Goal: Task Accomplishment & Management: Manage account settings

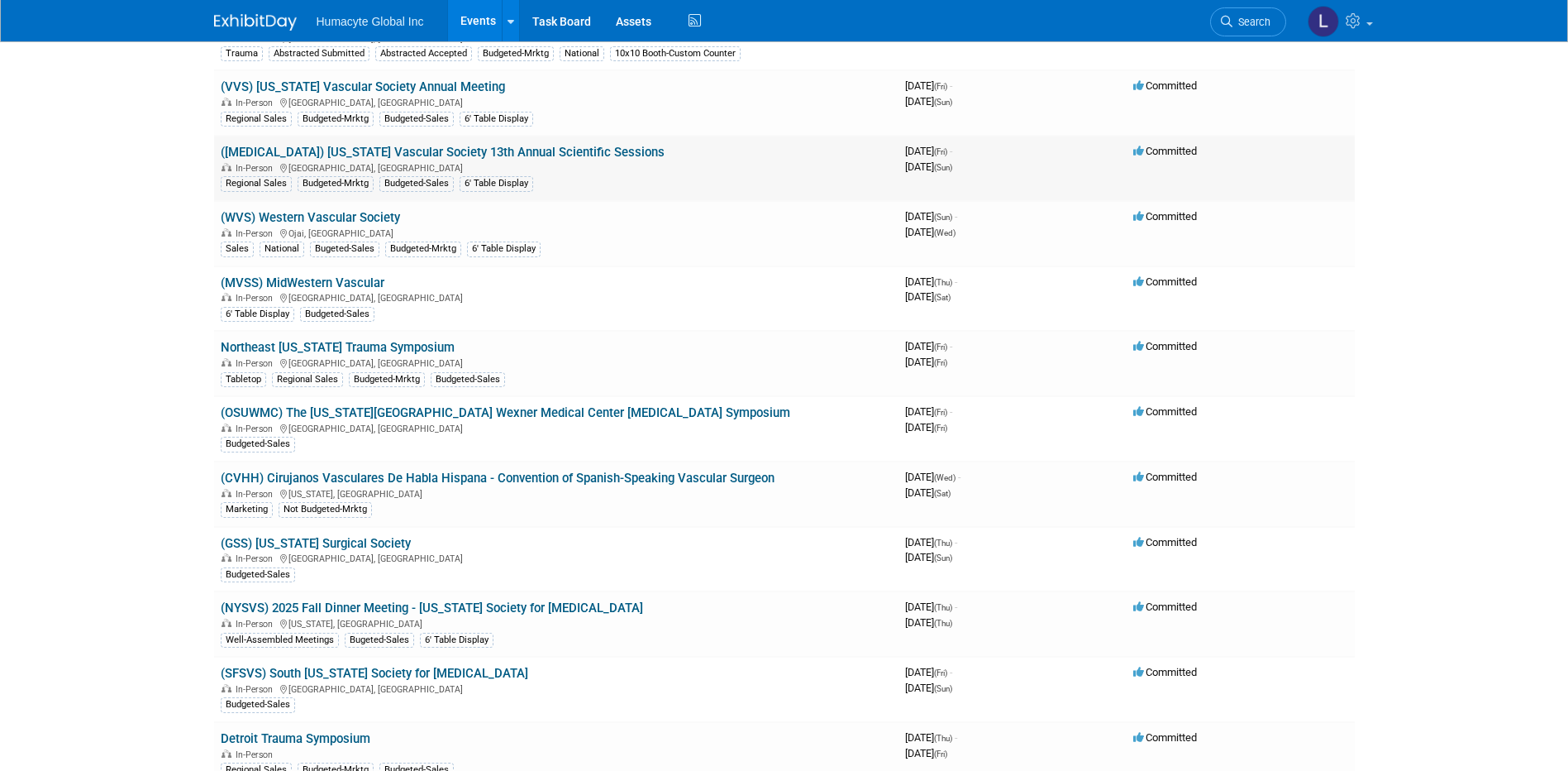
click at [441, 149] on link "([MEDICAL_DATA]) [US_STATE] Vascular Society 13th Annual Scientific Sessions" at bounding box center [443, 153] width 444 height 15
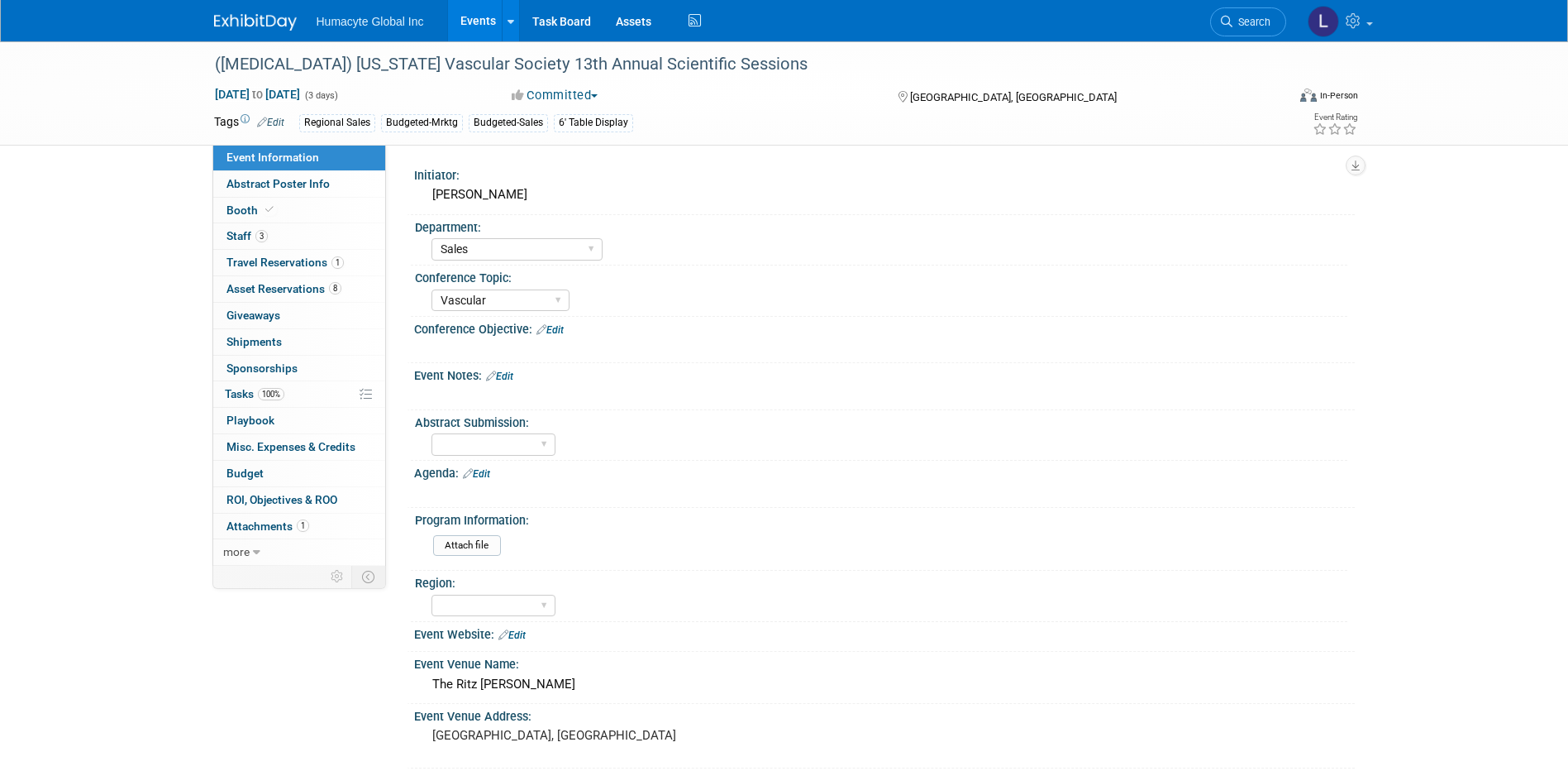
select select "Sales"
select select "Vascular"
click at [244, 212] on span "Booth" at bounding box center [252, 210] width 51 height 13
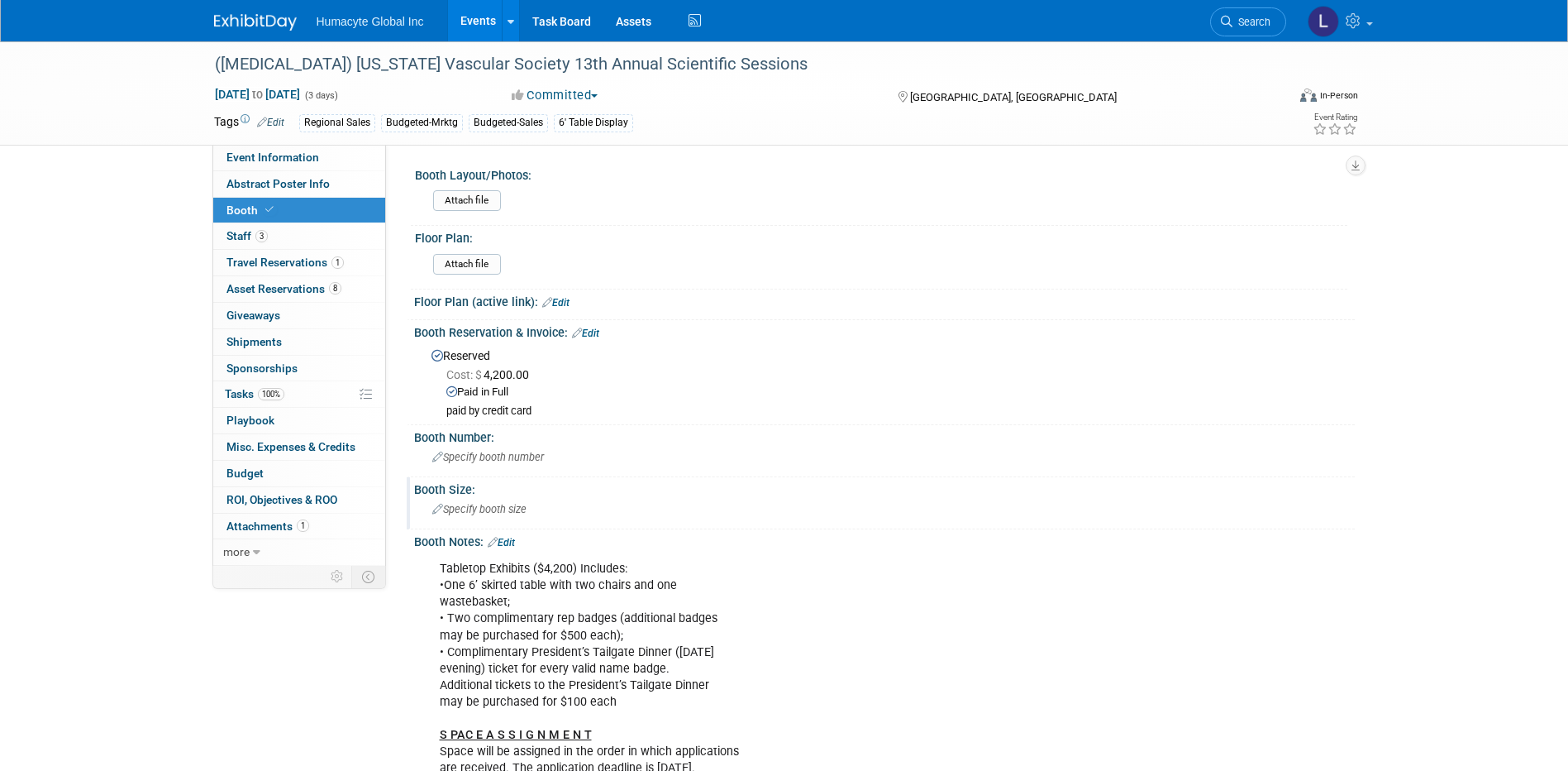
click at [459, 512] on span "Specify booth size" at bounding box center [480, 509] width 94 height 13
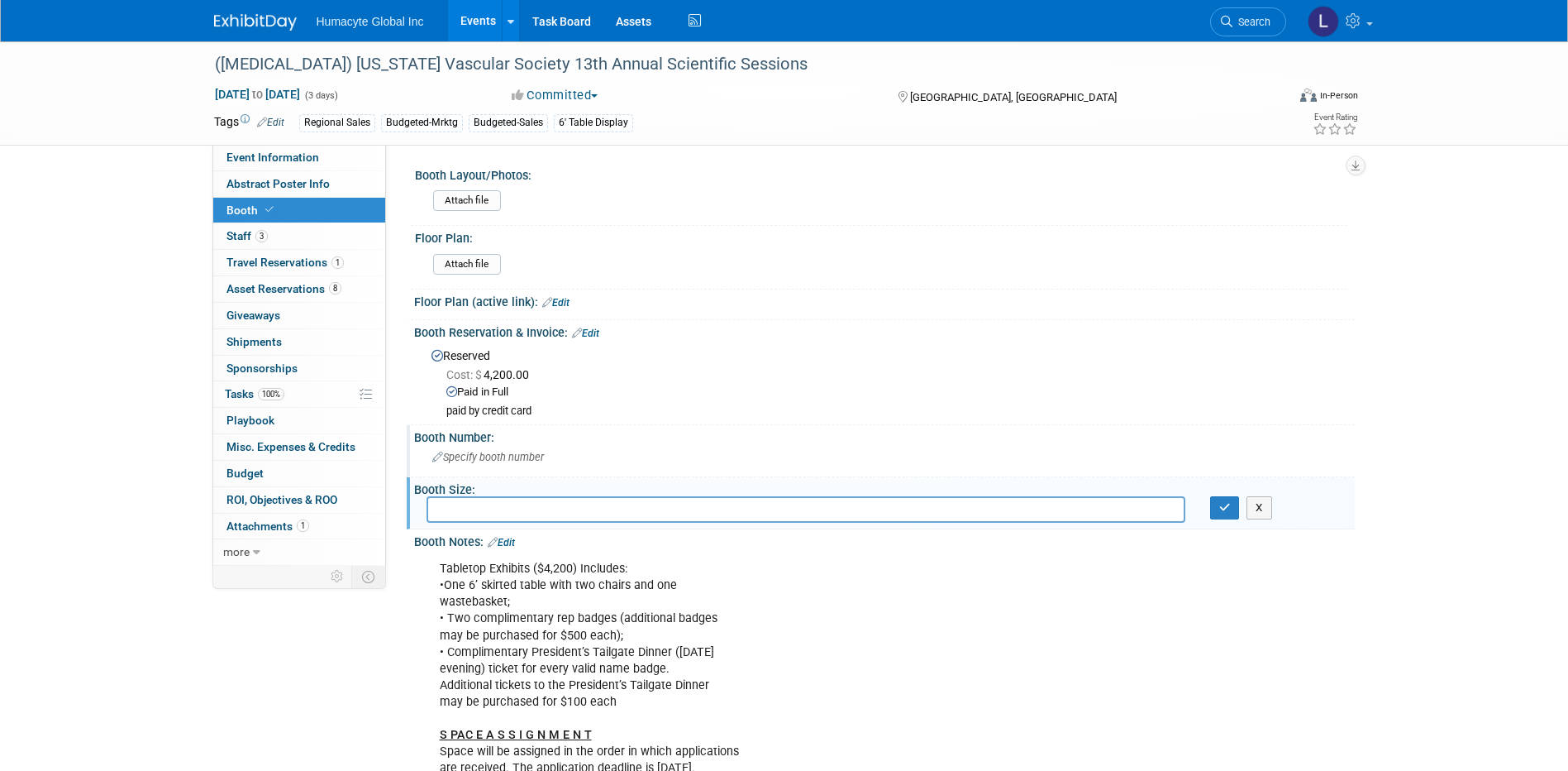
click at [459, 434] on div "Booth Number:" at bounding box center [884, 435] width 940 height 21
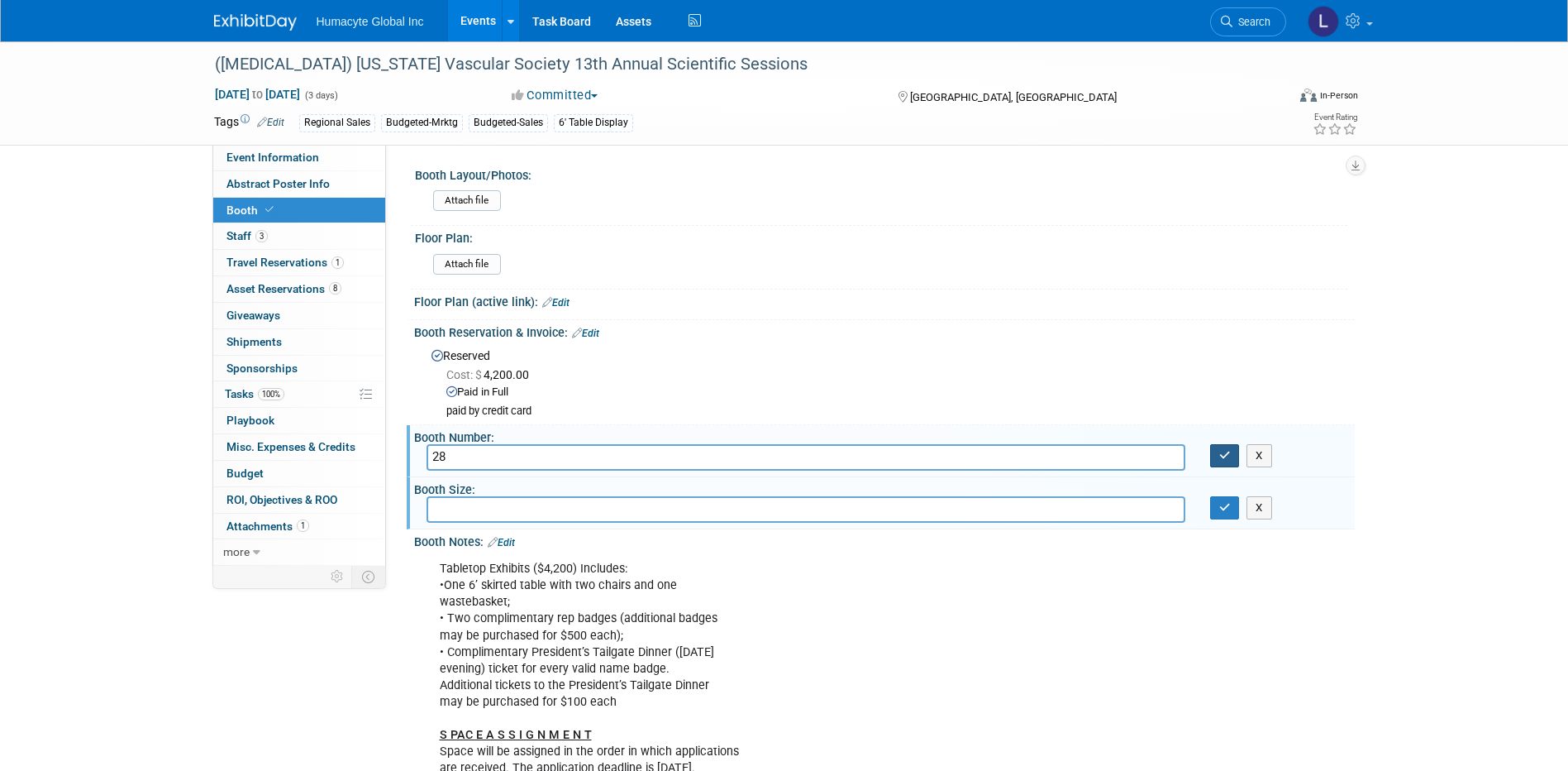
type input "28"
click at [1220, 453] on icon "button" at bounding box center [1226, 455] width 12 height 11
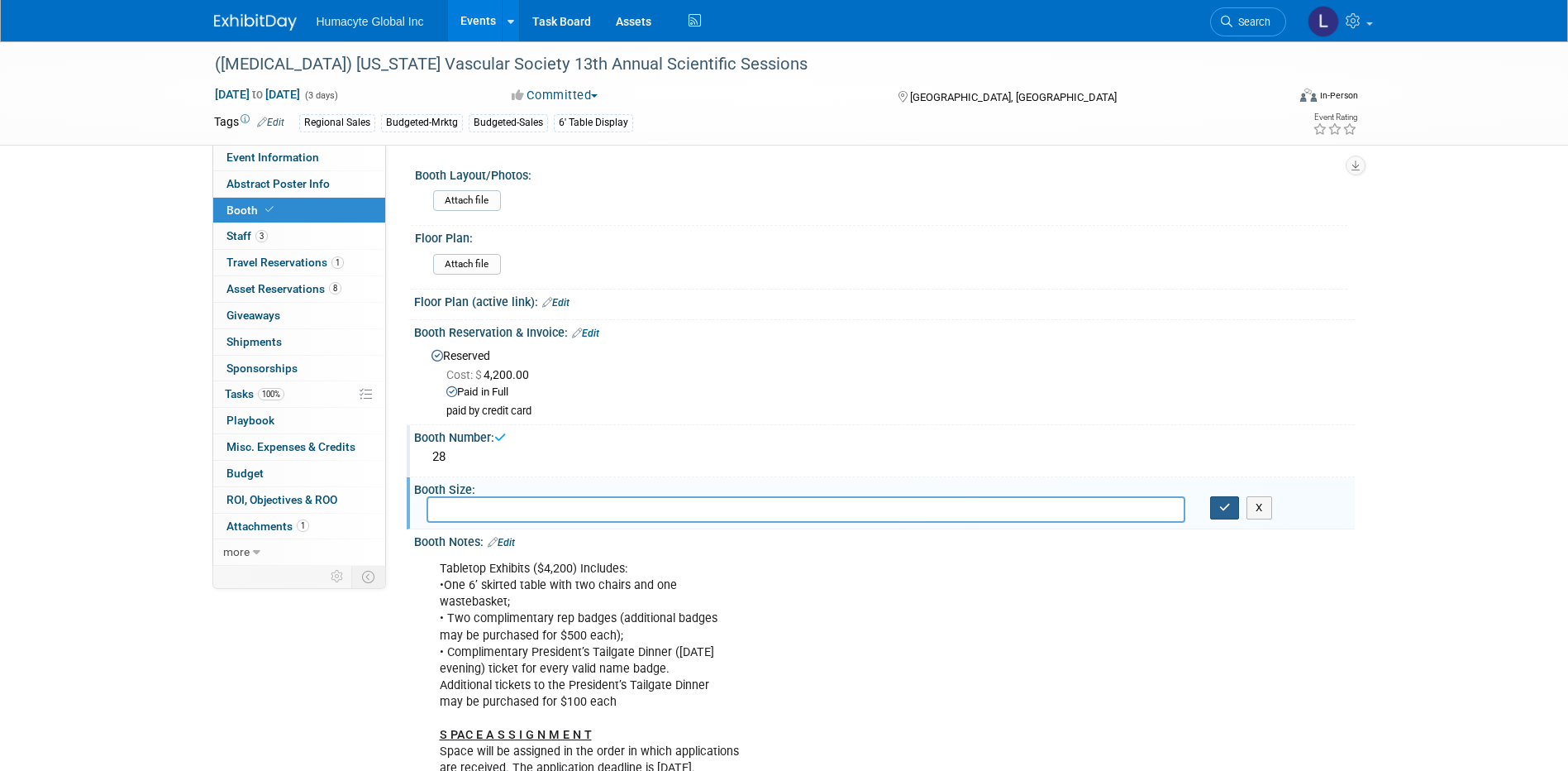
click at [1220, 513] on icon "button" at bounding box center [1226, 507] width 12 height 11
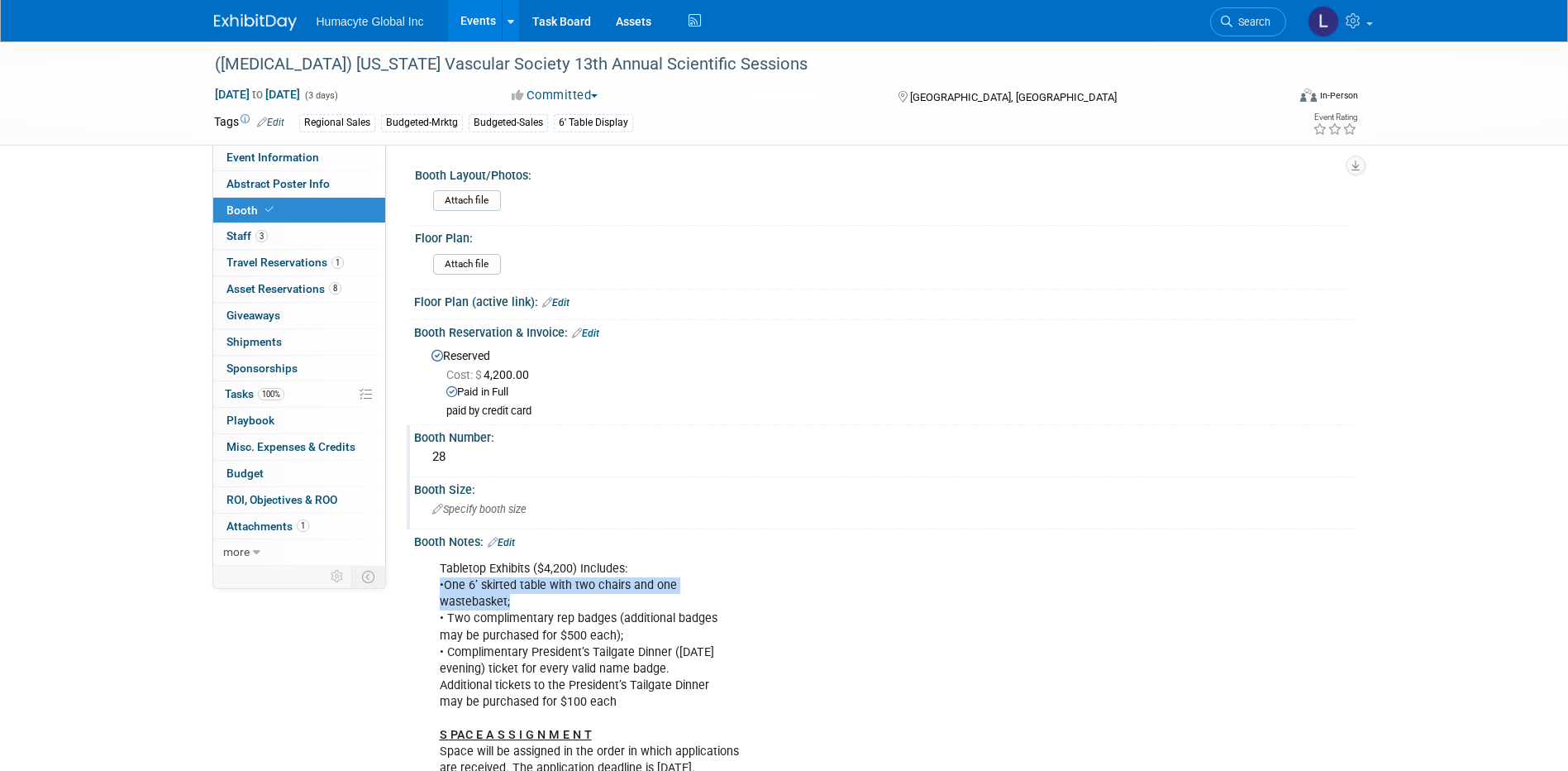
drag, startPoint x: 526, startPoint y: 603, endPoint x: 438, endPoint y: 584, distance: 90.0
click at [438, 584] on div "Tabletop Exhibits ($4,200) Includes: •One 6’ skirted table with two chairs and …" at bounding box center [800, 709] width 745 height 315
drag, startPoint x: 438, startPoint y: 584, endPoint x: 450, endPoint y: 591, distance: 13.9
copy div "•One 6’ skirted table with two chairs and one wastebasket;"
click at [515, 507] on span "Specify booth size" at bounding box center [480, 509] width 94 height 13
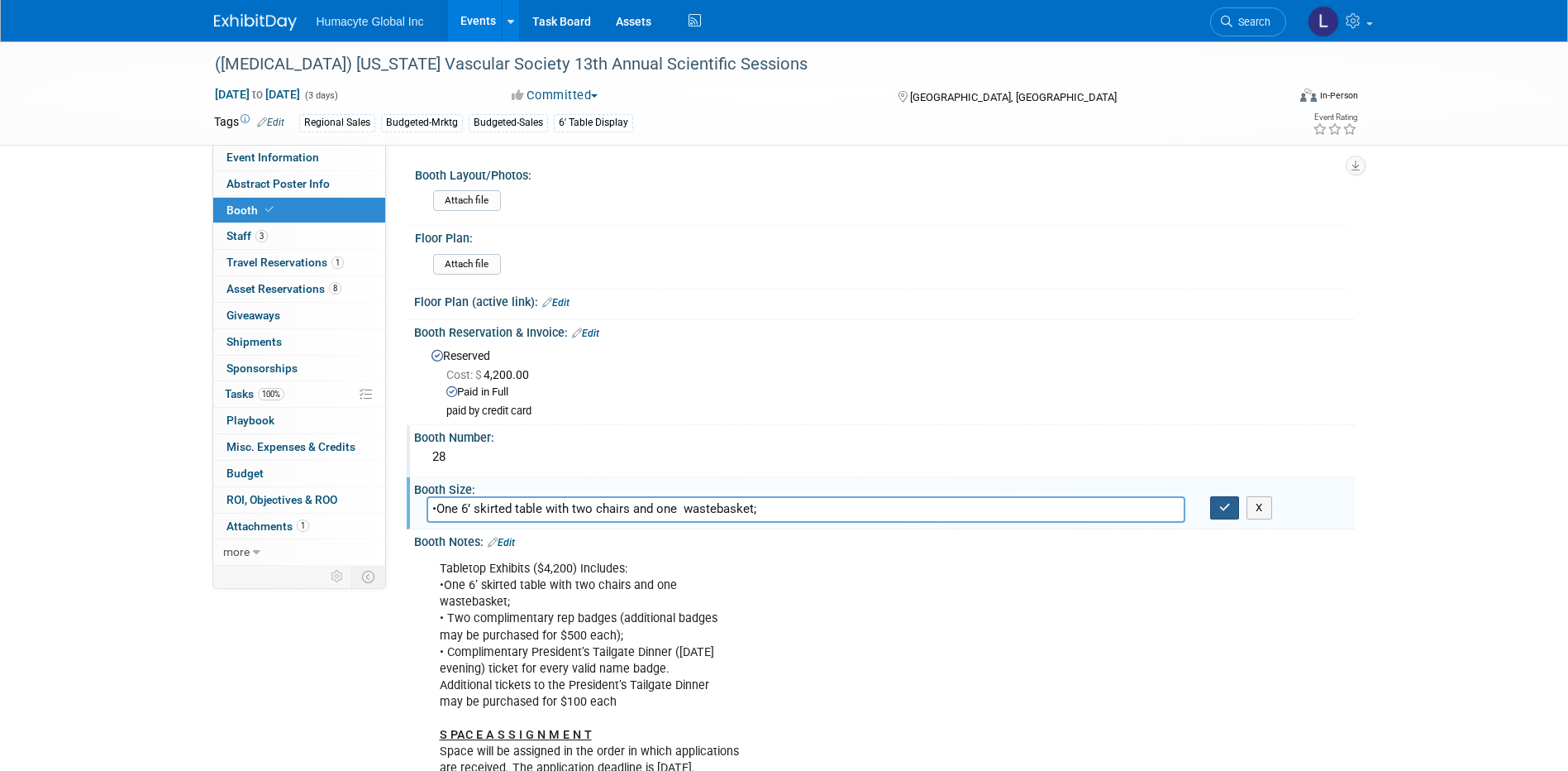
type input "•One 6’ skirted table with two chairs and one wastebasket;"
click at [1217, 512] on button "button" at bounding box center [1225, 507] width 30 height 23
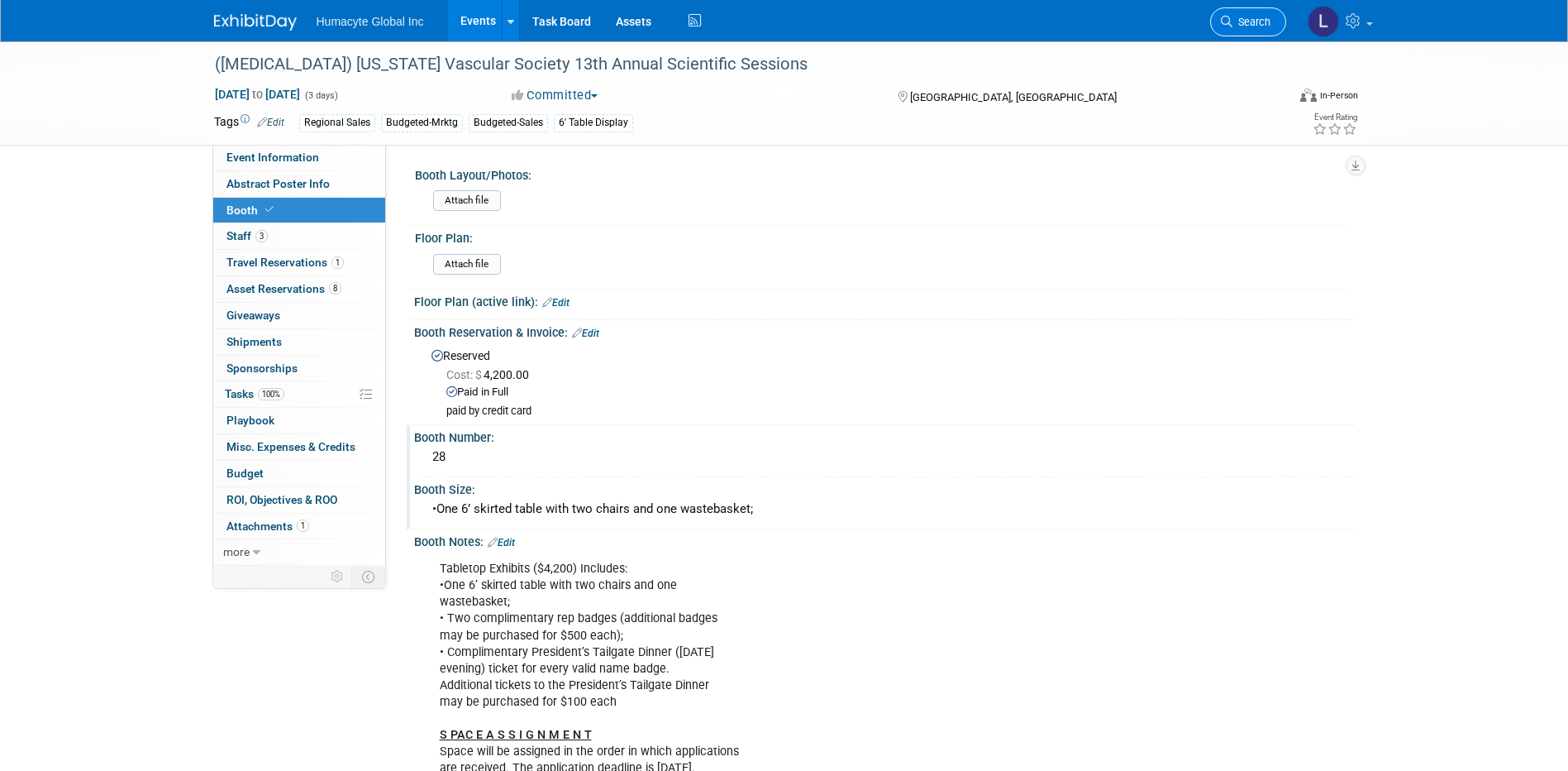
click at [1251, 9] on link "Search" at bounding box center [1248, 22] width 76 height 29
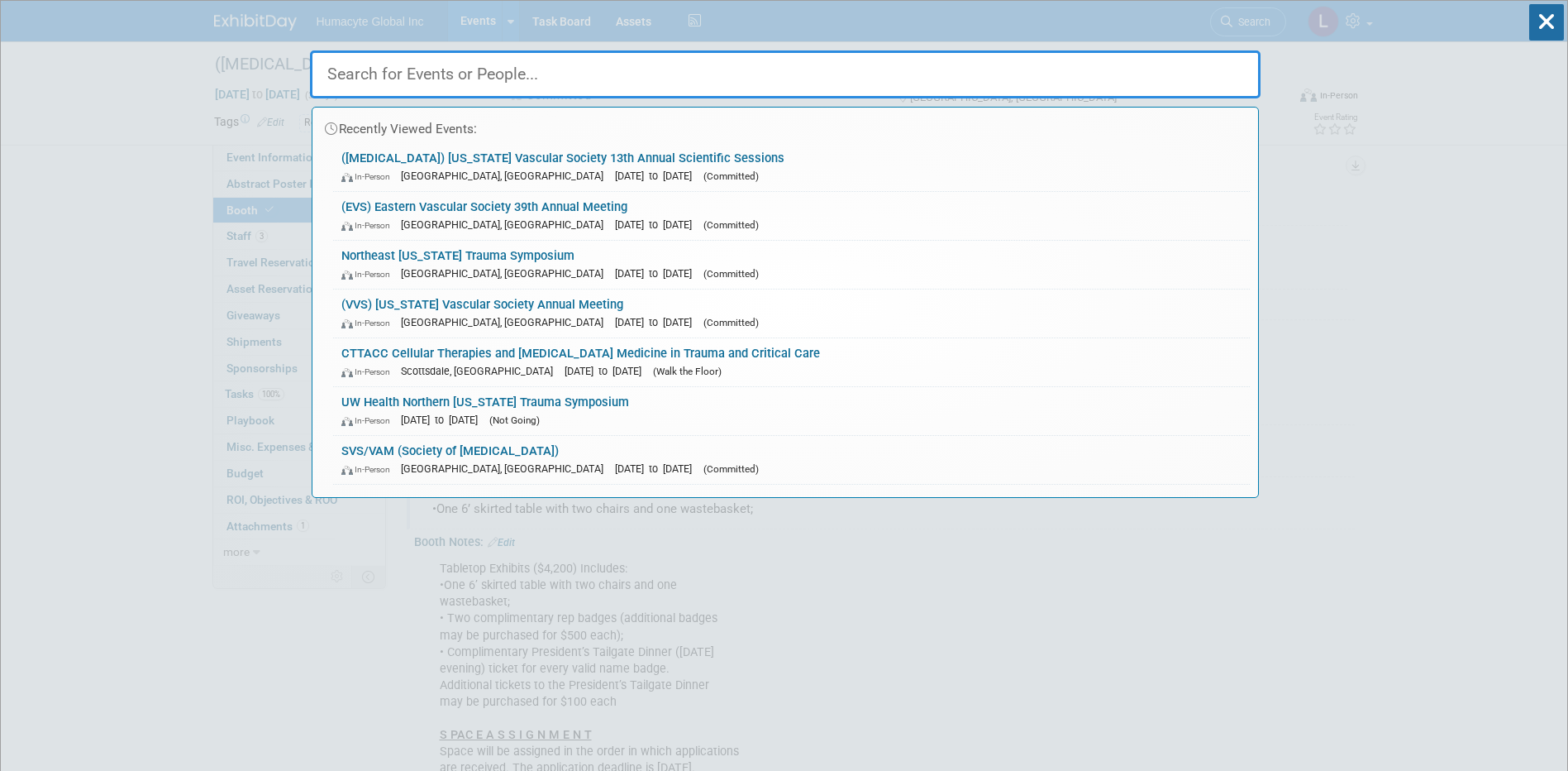
click at [485, 82] on input "text" at bounding box center [785, 74] width 951 height 48
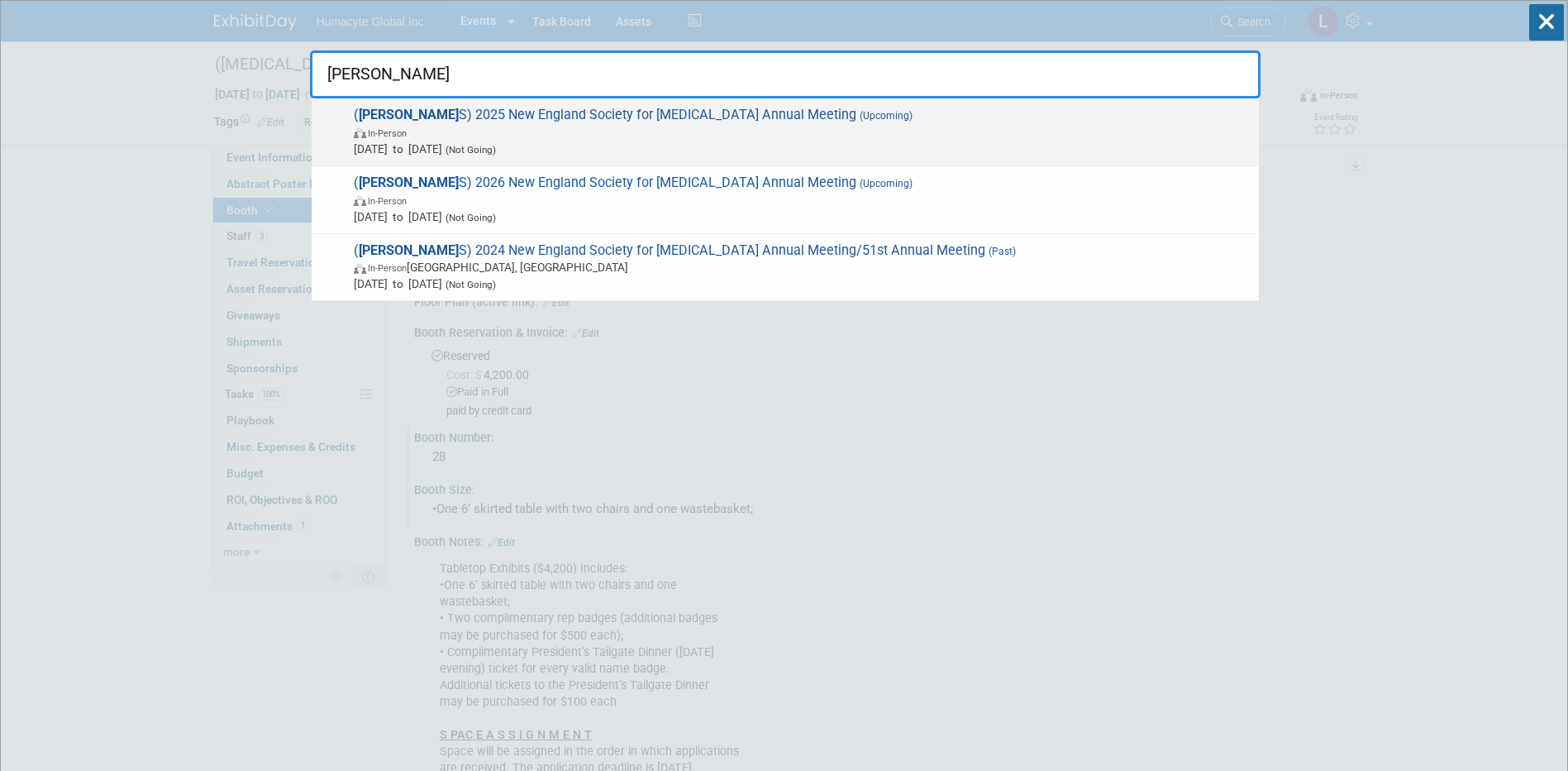
type input "nesv"
click at [522, 134] on span "In-Person" at bounding box center [803, 132] width 897 height 17
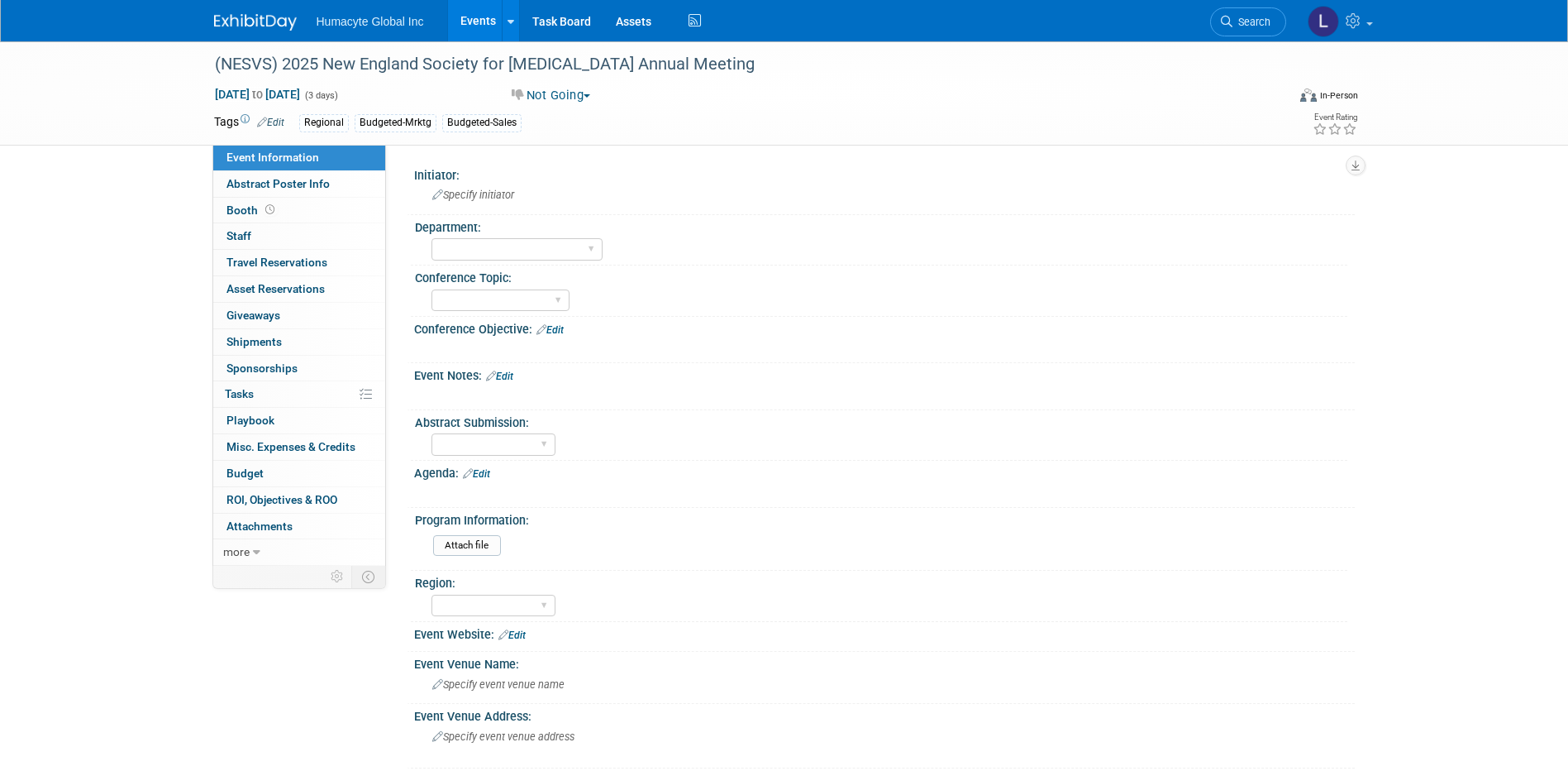
click at [554, 324] on link "Edit" at bounding box center [550, 330] width 27 height 12
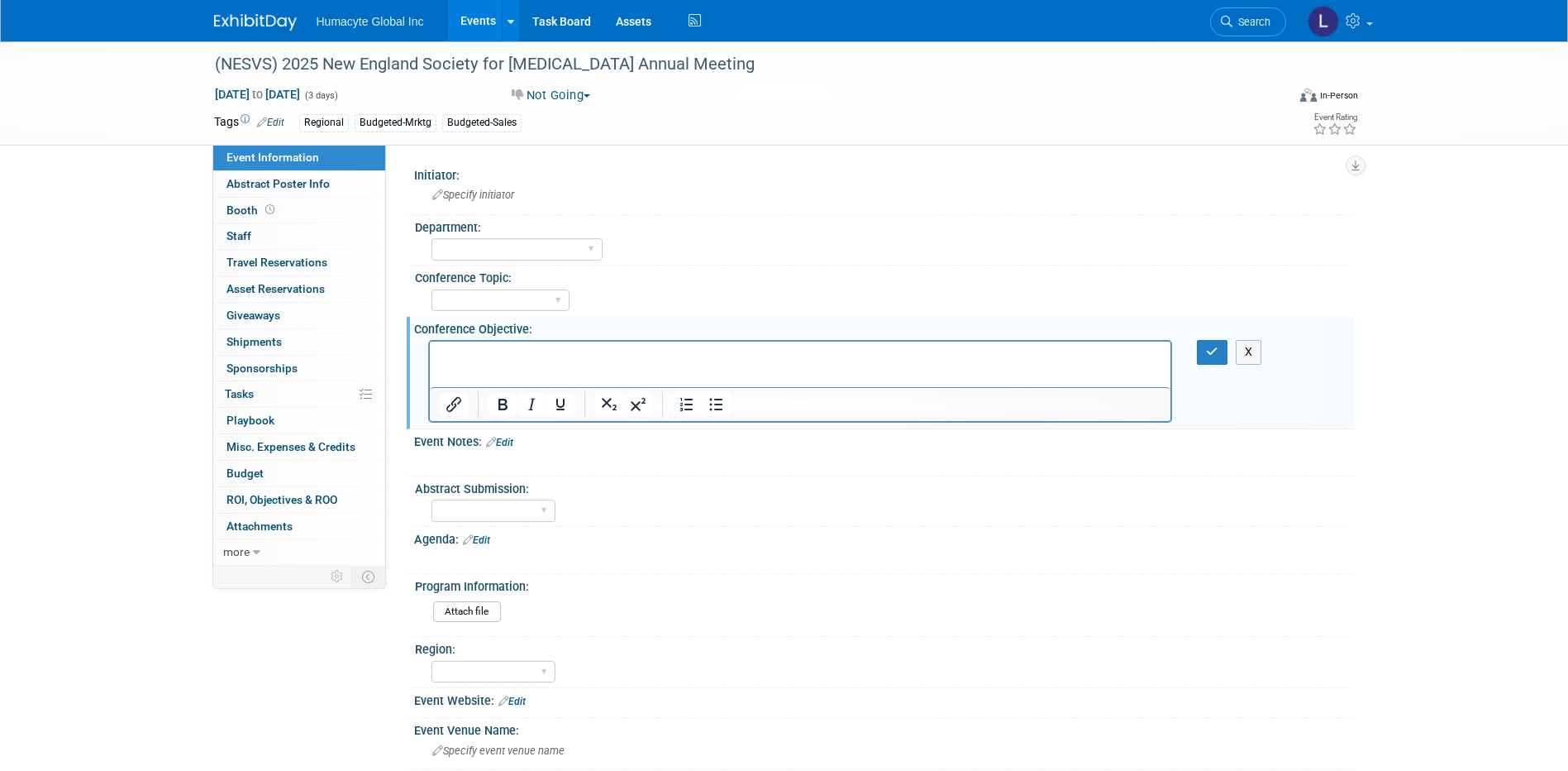
click at [512, 443] on link "Edit" at bounding box center [499, 443] width 27 height 12
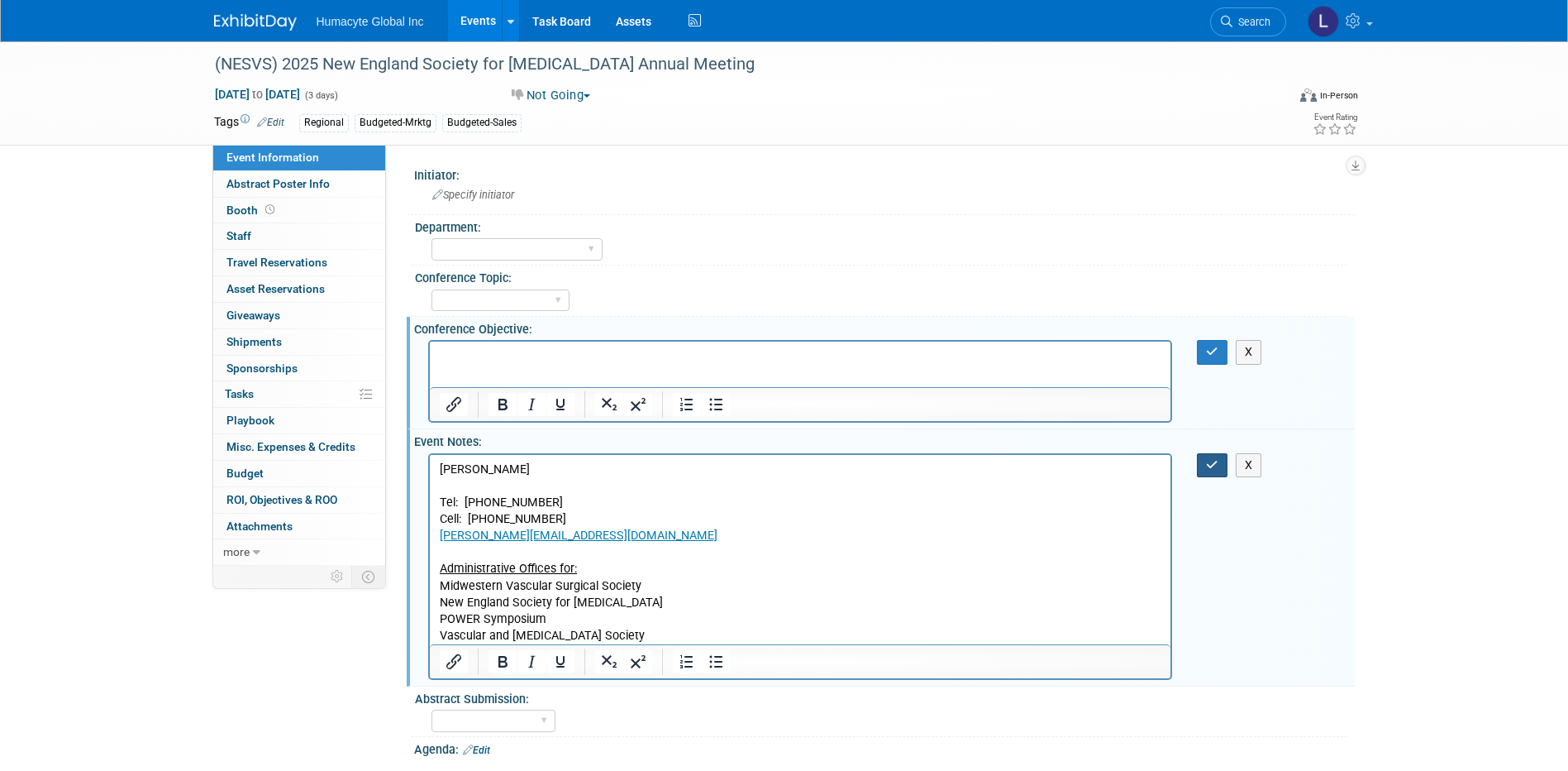
click at [1213, 476] on button "button" at bounding box center [1212, 465] width 30 height 24
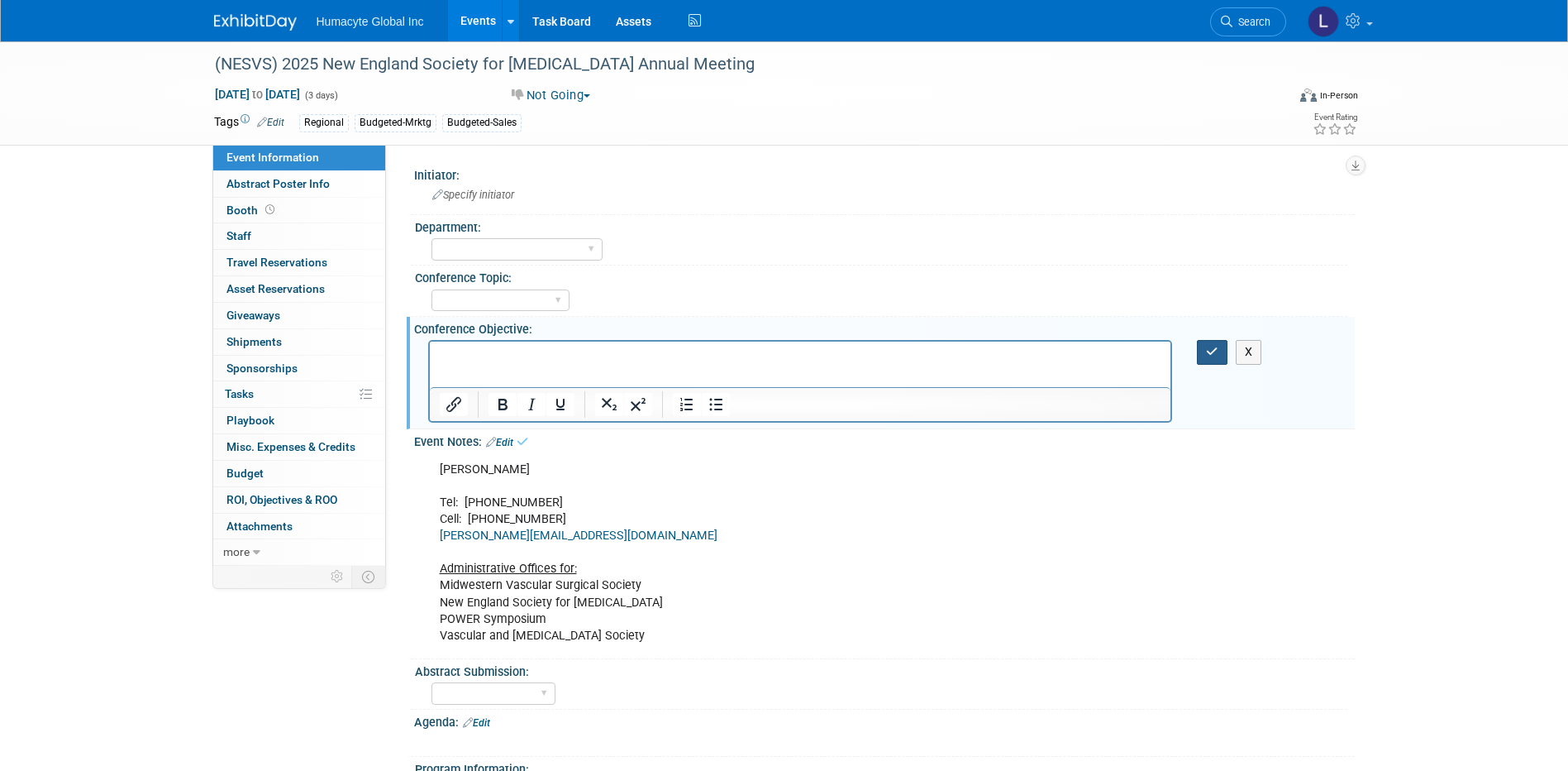
click at [1217, 348] on icon "button" at bounding box center [1212, 352] width 13 height 12
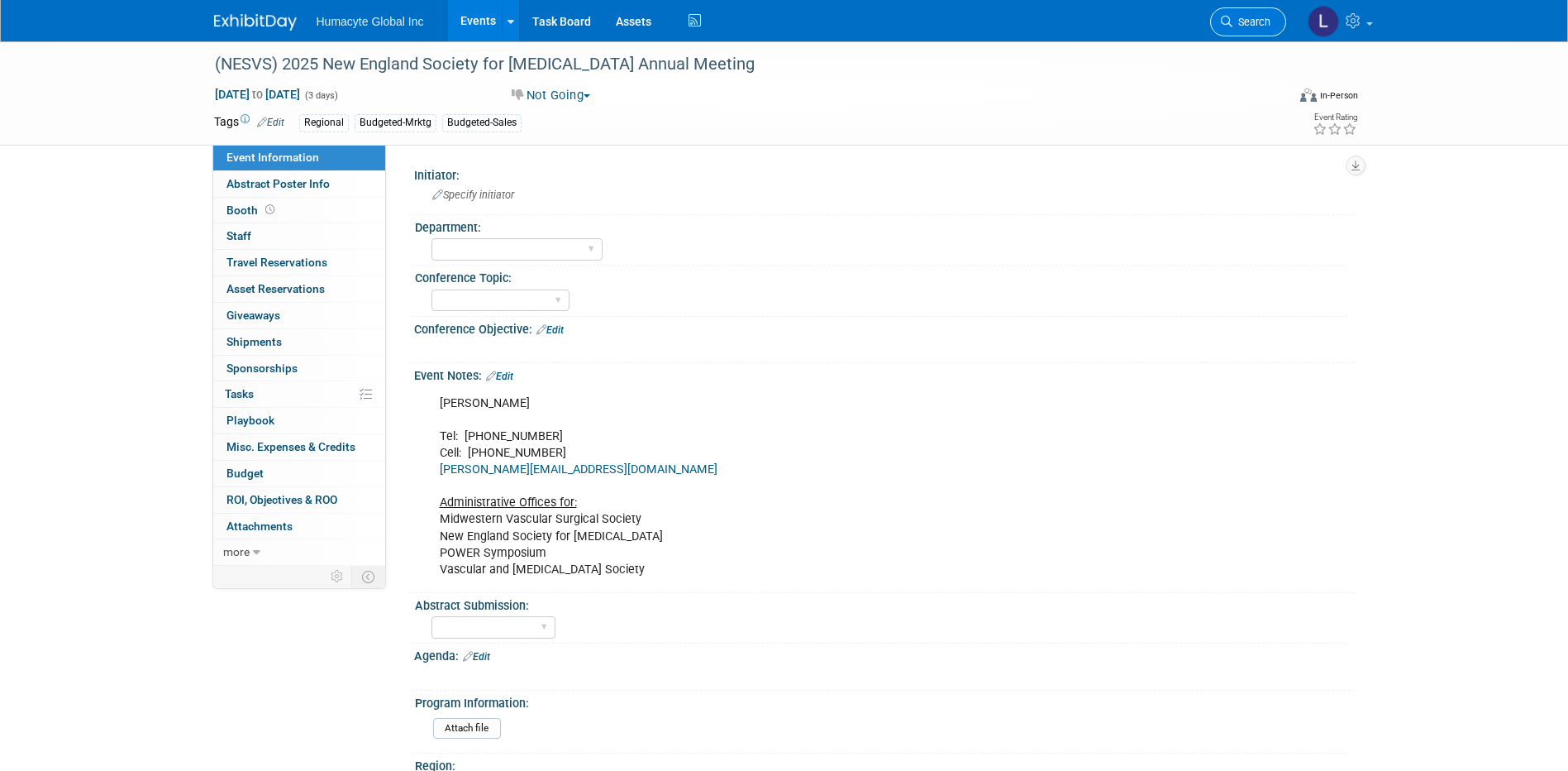
click at [1271, 30] on link "Search" at bounding box center [1248, 22] width 76 height 29
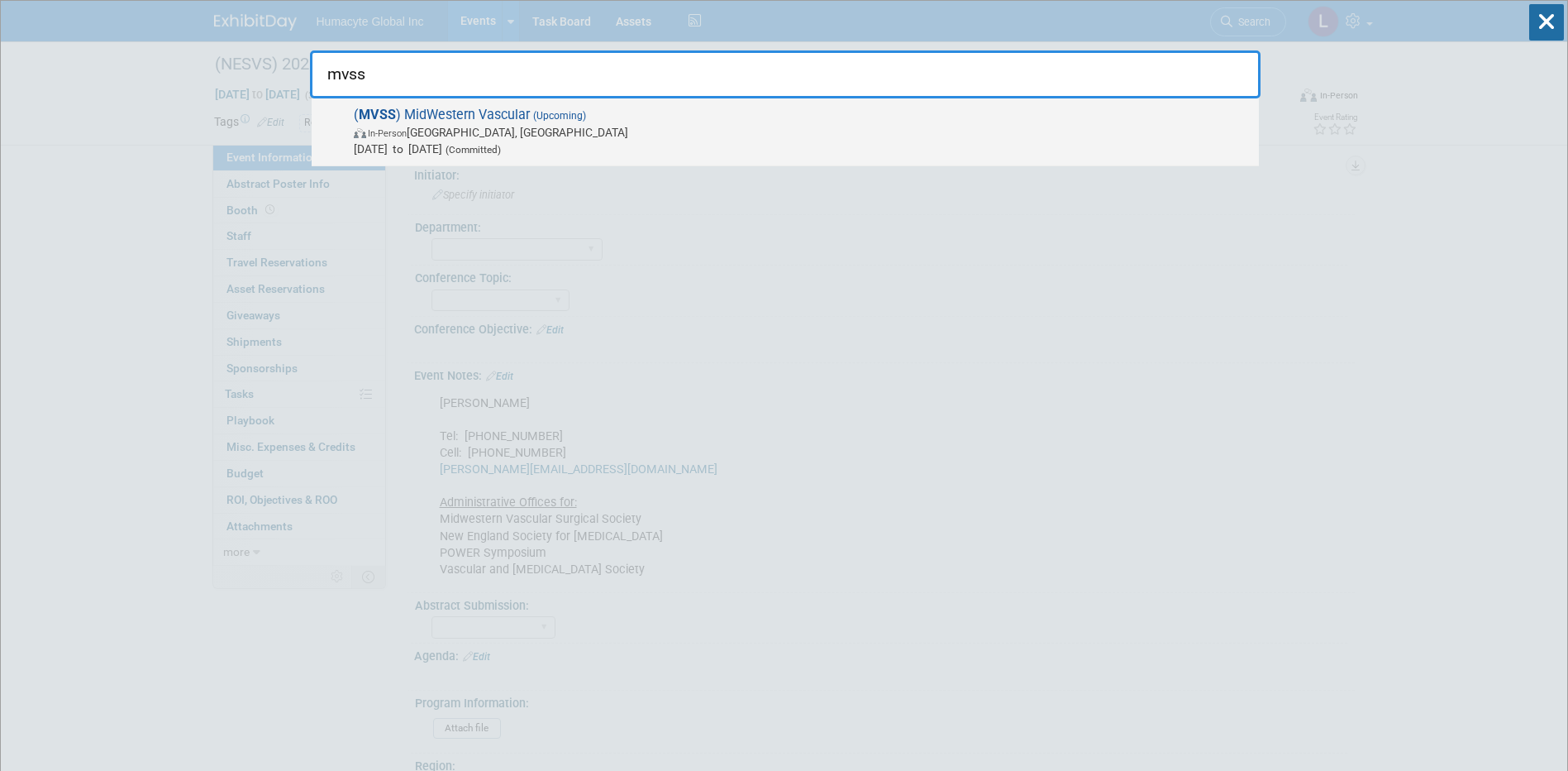
type input "mvss"
click at [370, 135] on span "In-Person" at bounding box center [387, 133] width 39 height 11
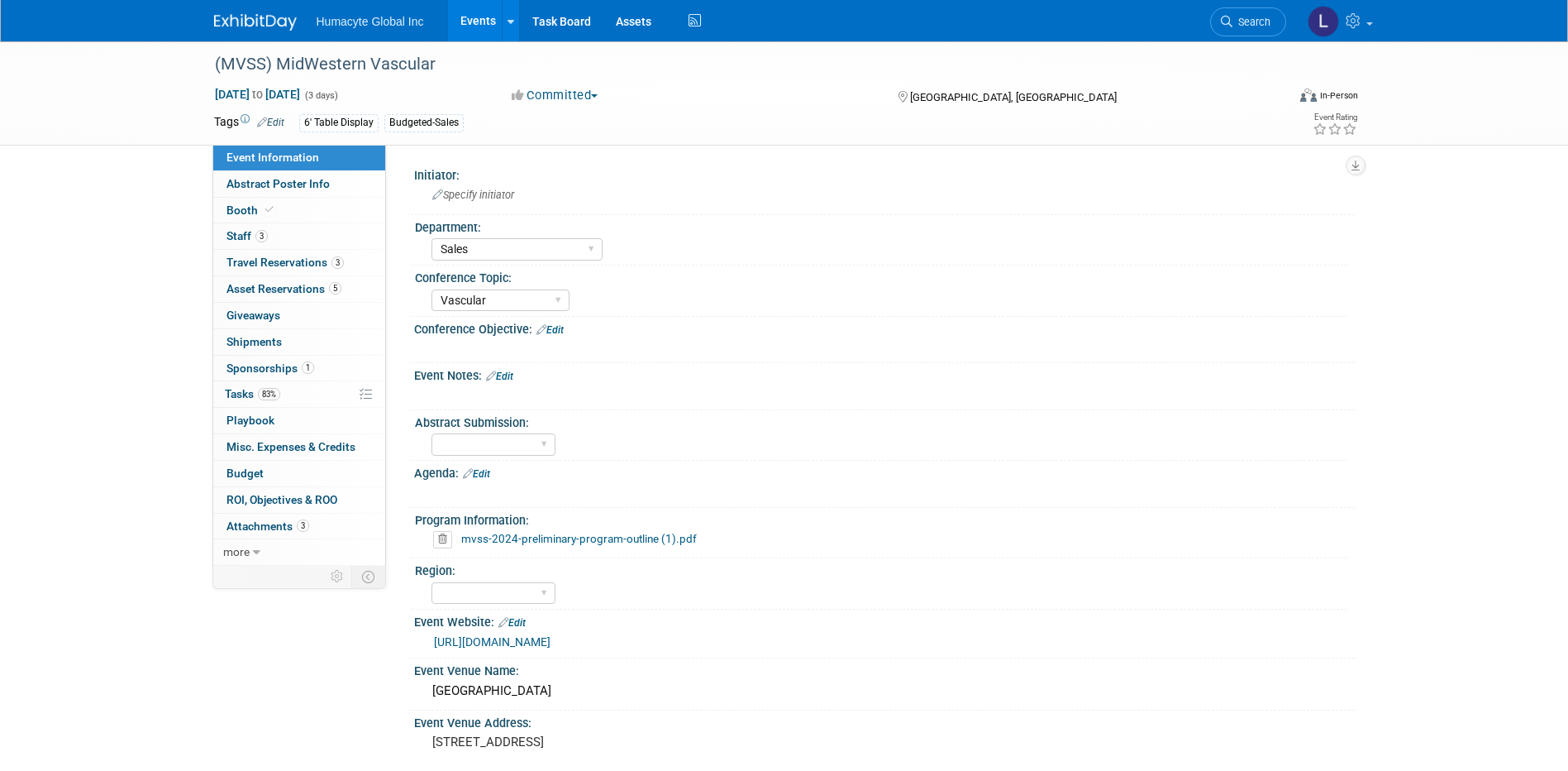
select select "Sales"
select select "Vascular"
click at [238, 213] on span "Booth" at bounding box center [252, 210] width 51 height 13
